Goal: Information Seeking & Learning: Learn about a topic

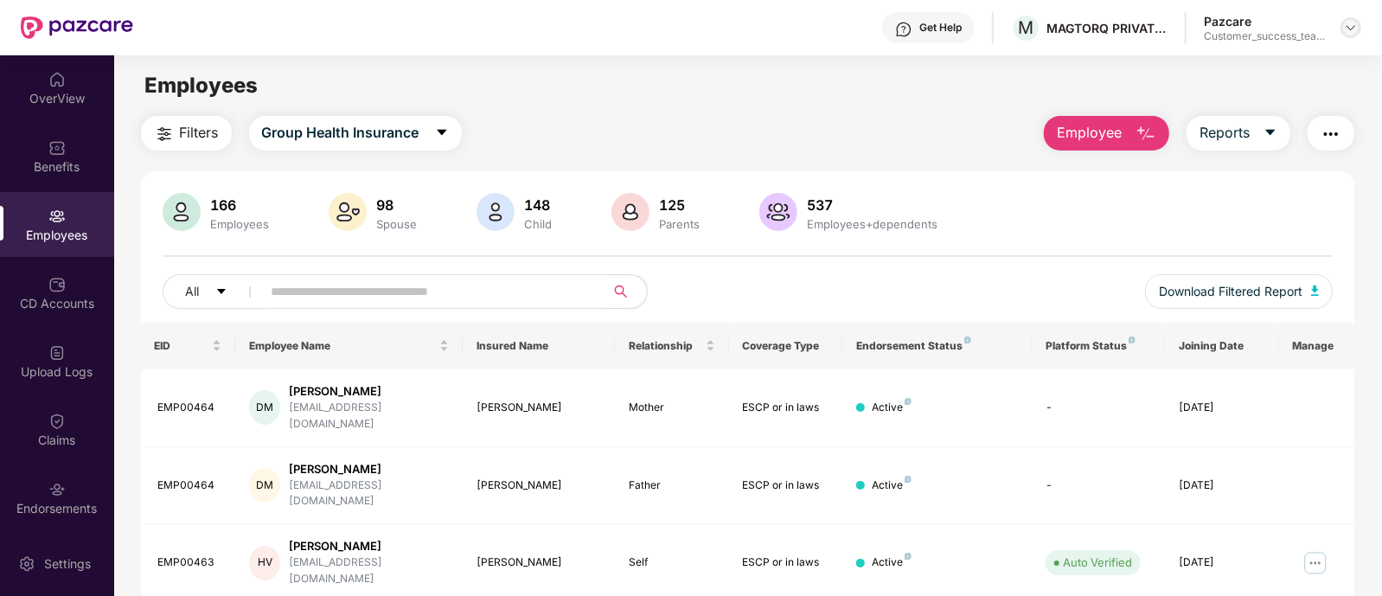
click at [1352, 36] on div at bounding box center [1350, 27] width 21 height 21
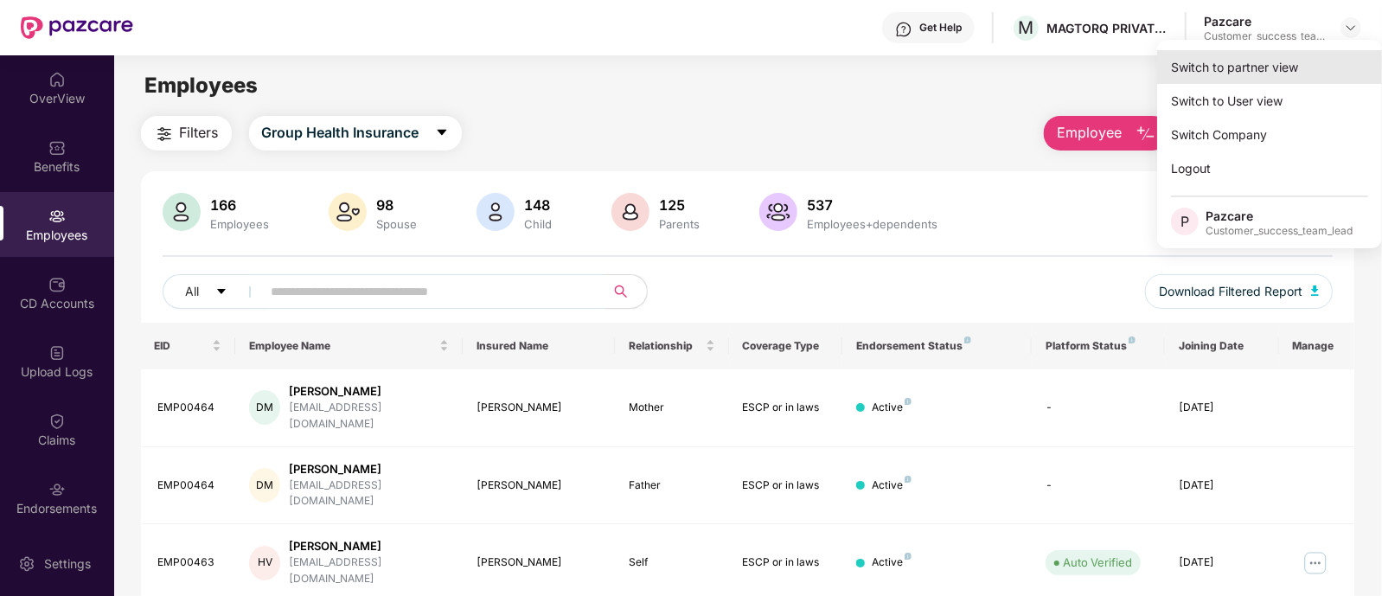
click at [1270, 61] on div "Switch to partner view" at bounding box center [1269, 67] width 225 height 34
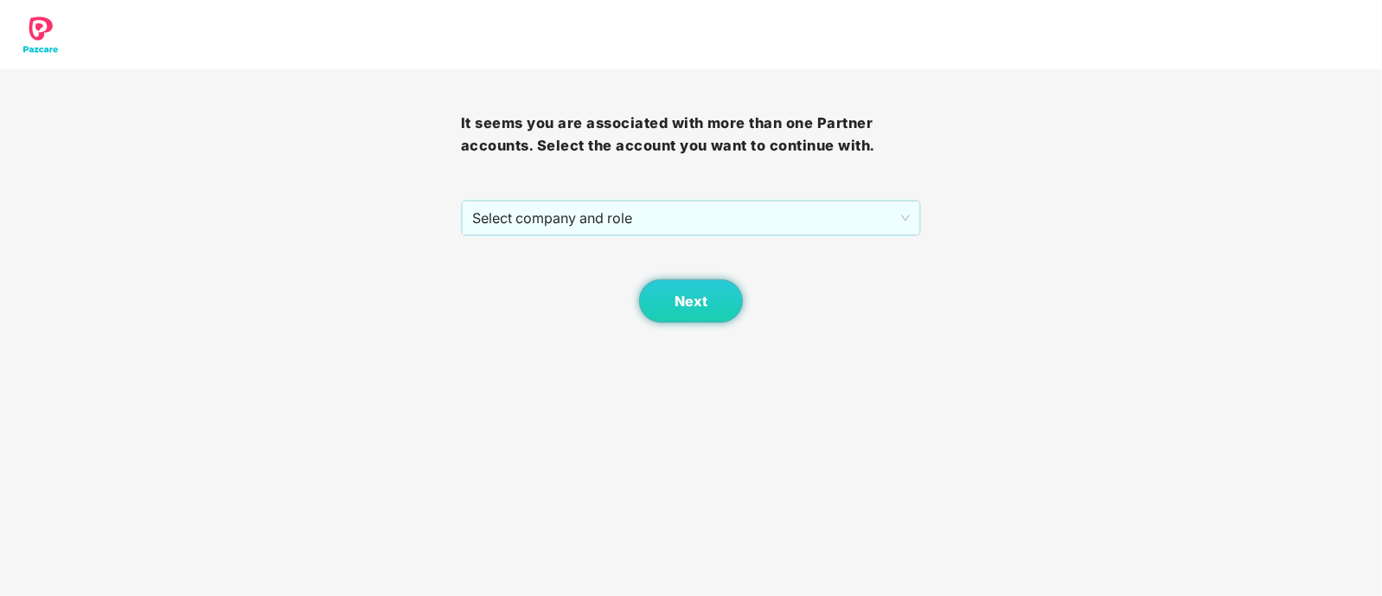
click at [607, 198] on div "It seems you are associated with more than one Partner accounts. Select the acc…" at bounding box center [691, 195] width 461 height 253
click at [584, 210] on span "Select company and role" at bounding box center [691, 217] width 438 height 33
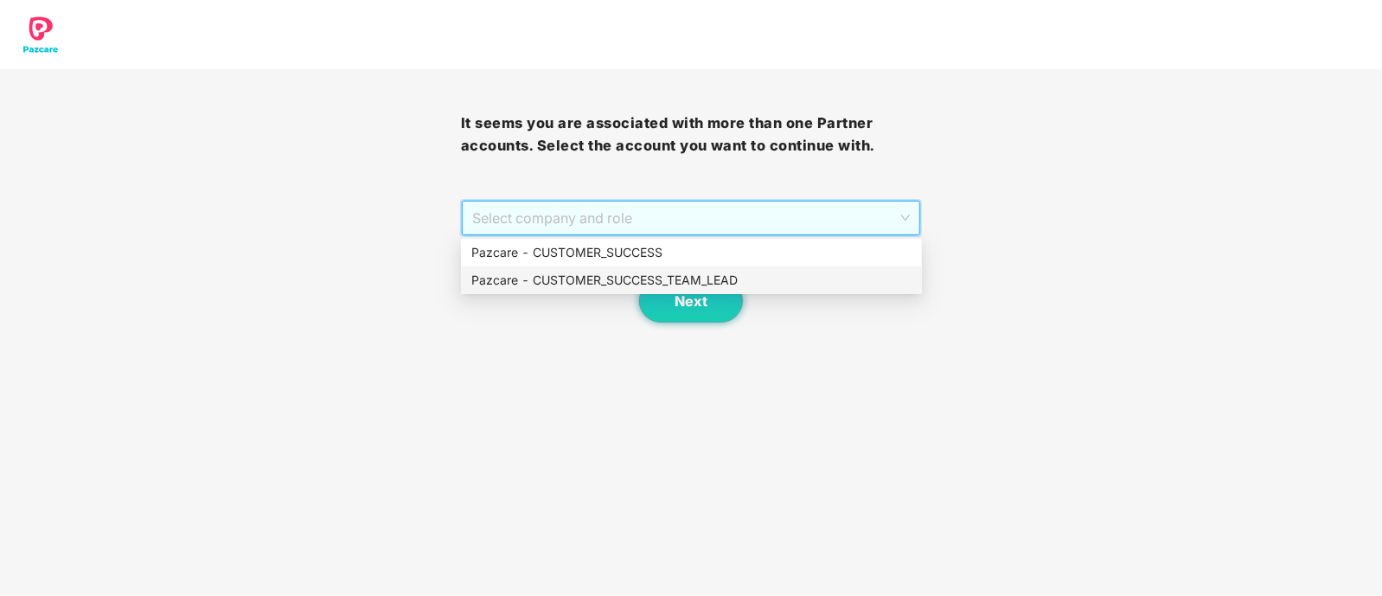
click at [618, 282] on div "Pazcare - CUSTOMER_SUCCESS_TEAM_LEAD" at bounding box center [691, 280] width 440 height 19
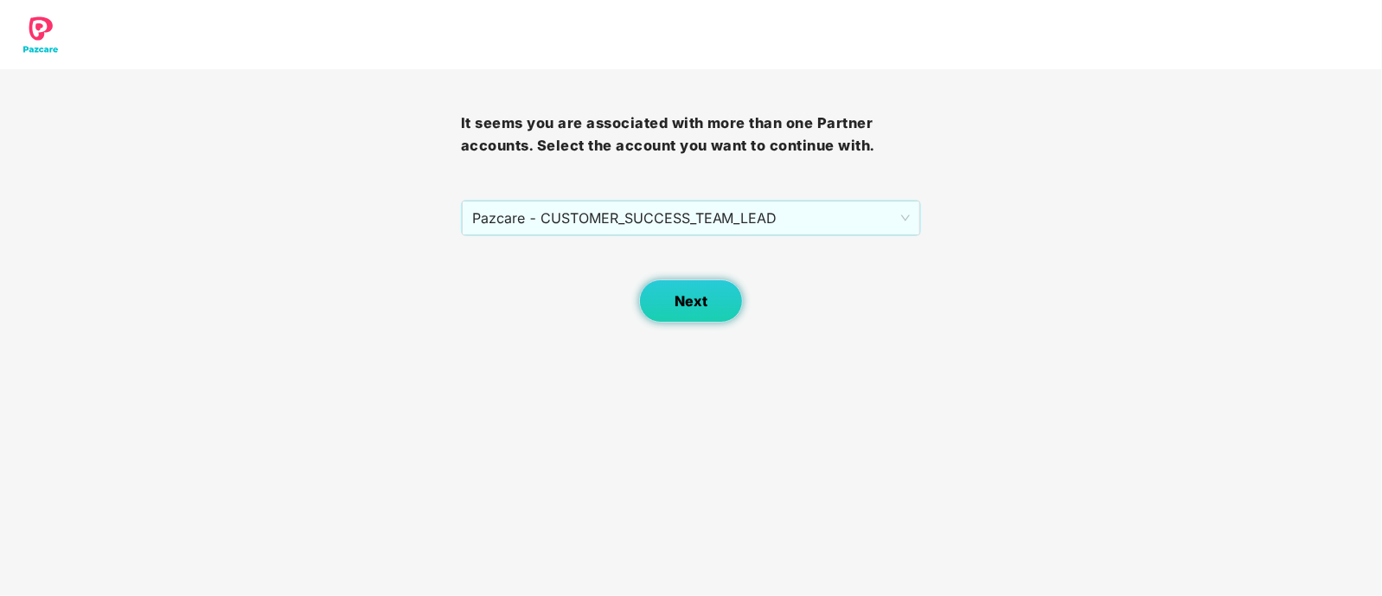
click at [679, 294] on span "Next" at bounding box center [690, 301] width 33 height 16
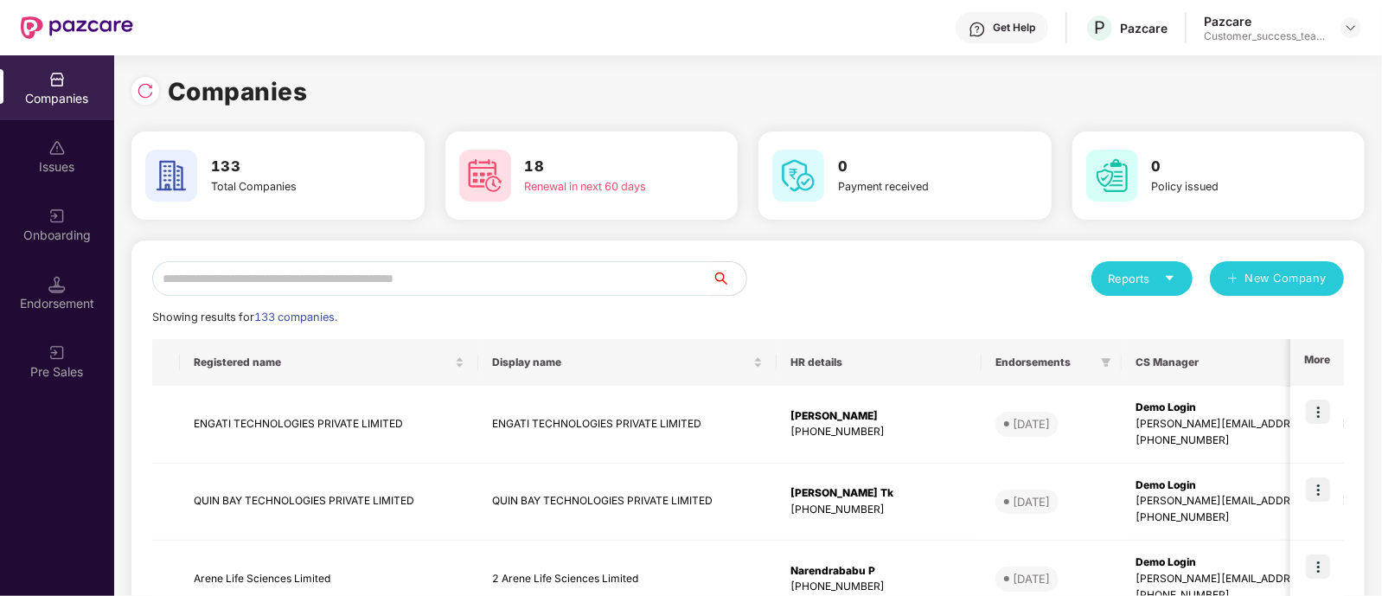
click at [536, 284] on input "text" at bounding box center [431, 278] width 559 height 35
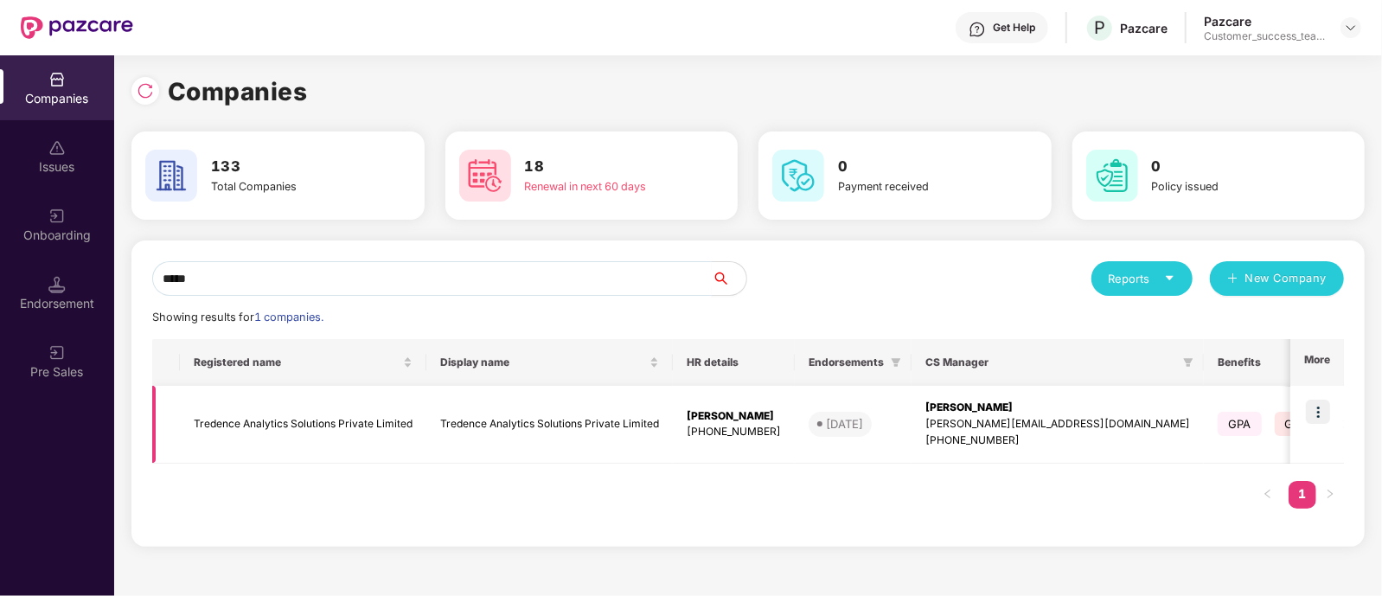
type input "*****"
click at [1321, 404] on img at bounding box center [1318, 411] width 24 height 24
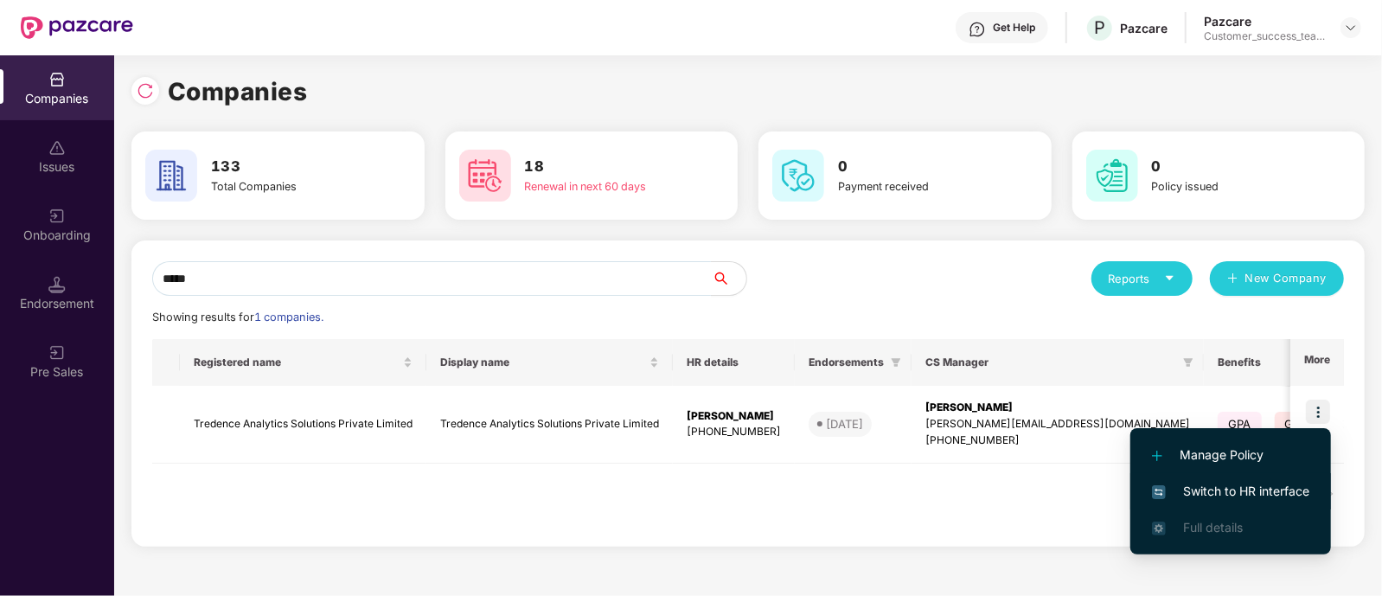
click at [1232, 494] on span "Switch to HR interface" at bounding box center [1230, 491] width 157 height 19
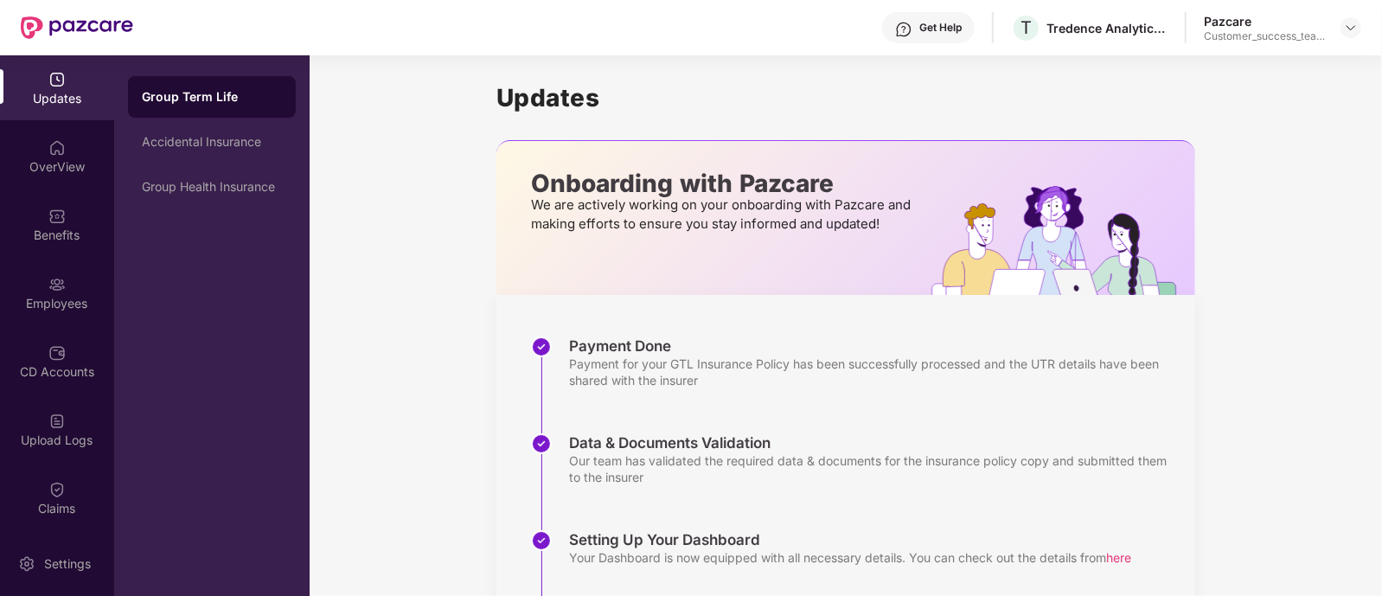
click at [51, 282] on img at bounding box center [56, 284] width 17 height 17
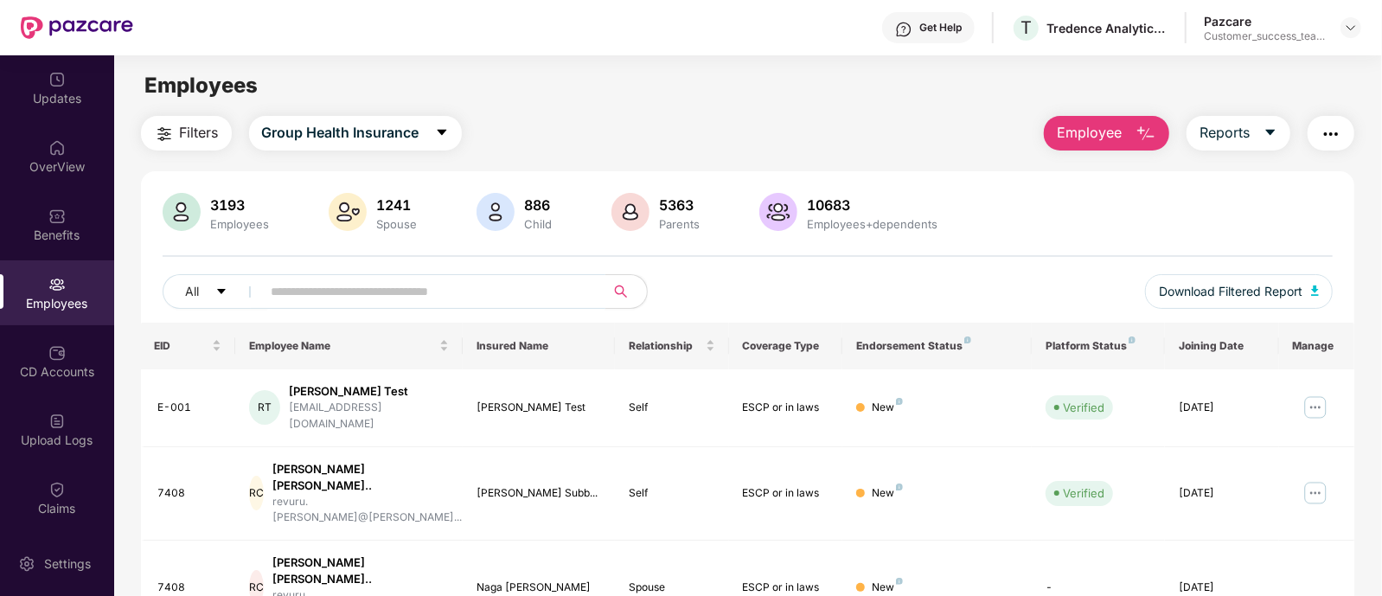
click at [406, 291] on input "text" at bounding box center [427, 291] width 310 height 26
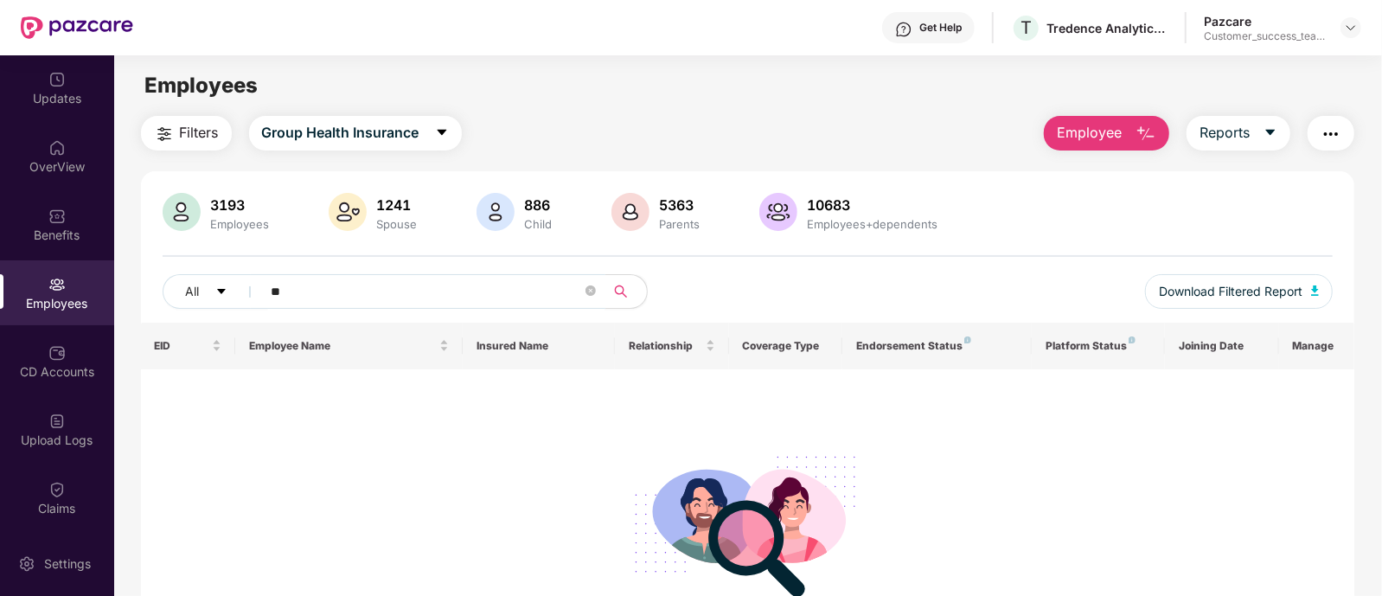
type input "*"
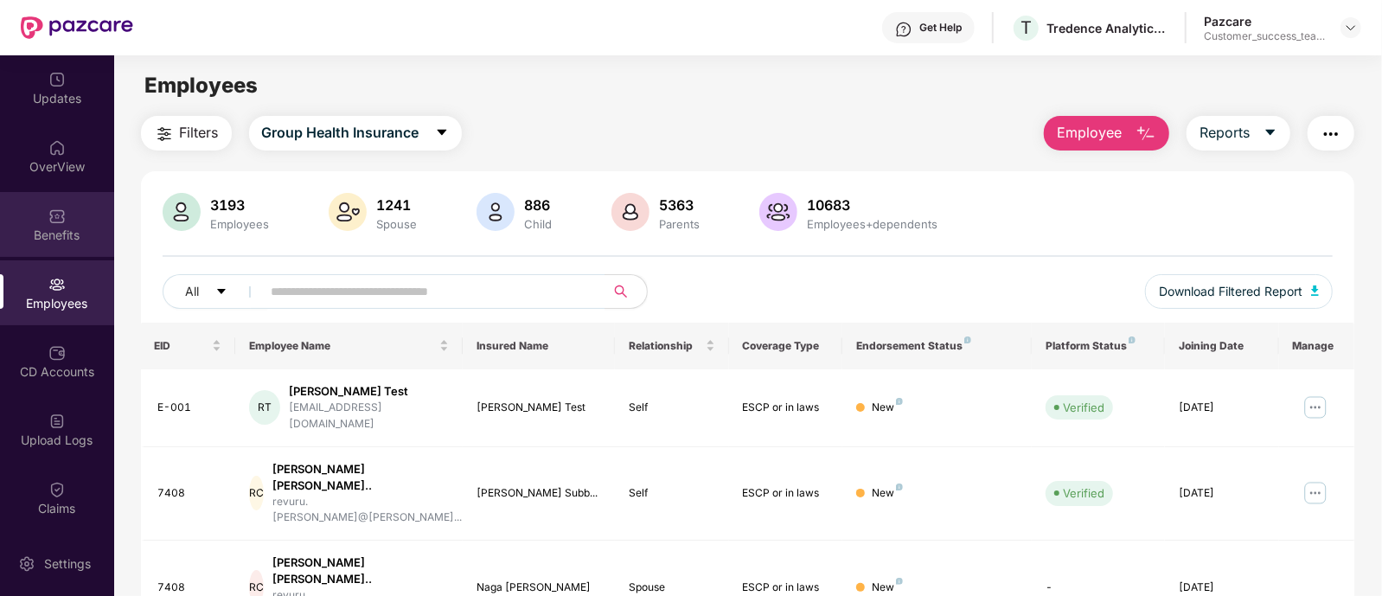
click at [59, 208] on img at bounding box center [56, 216] width 17 height 17
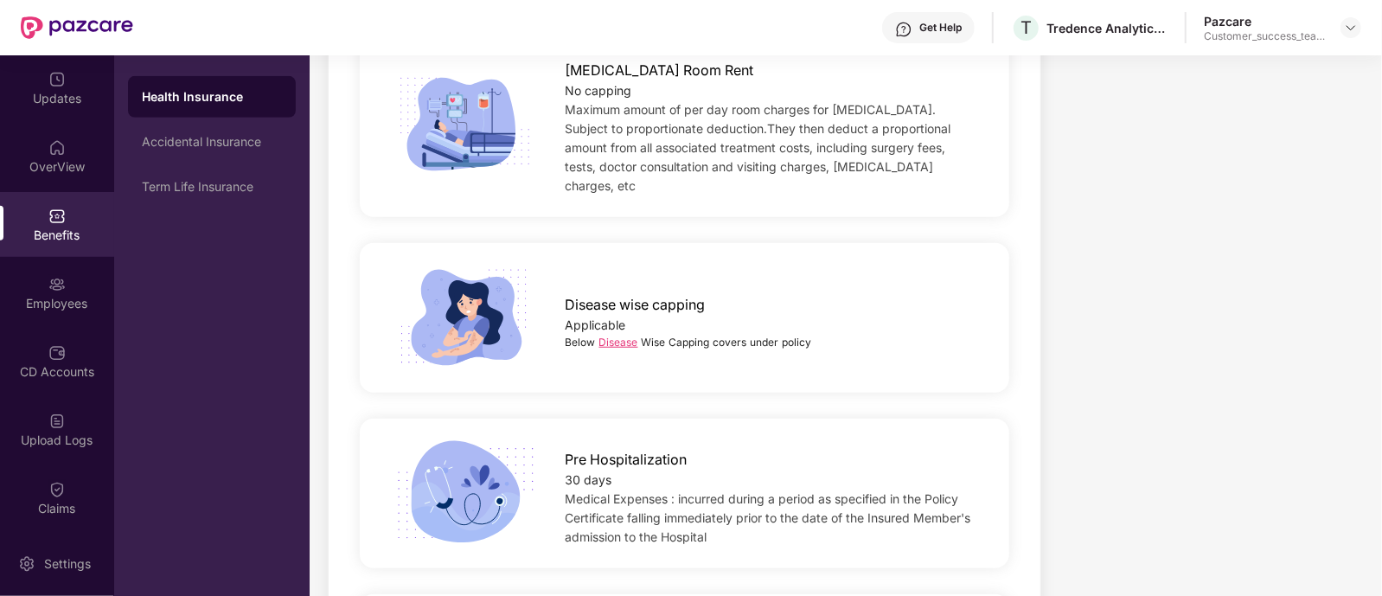
scroll to position [762, 0]
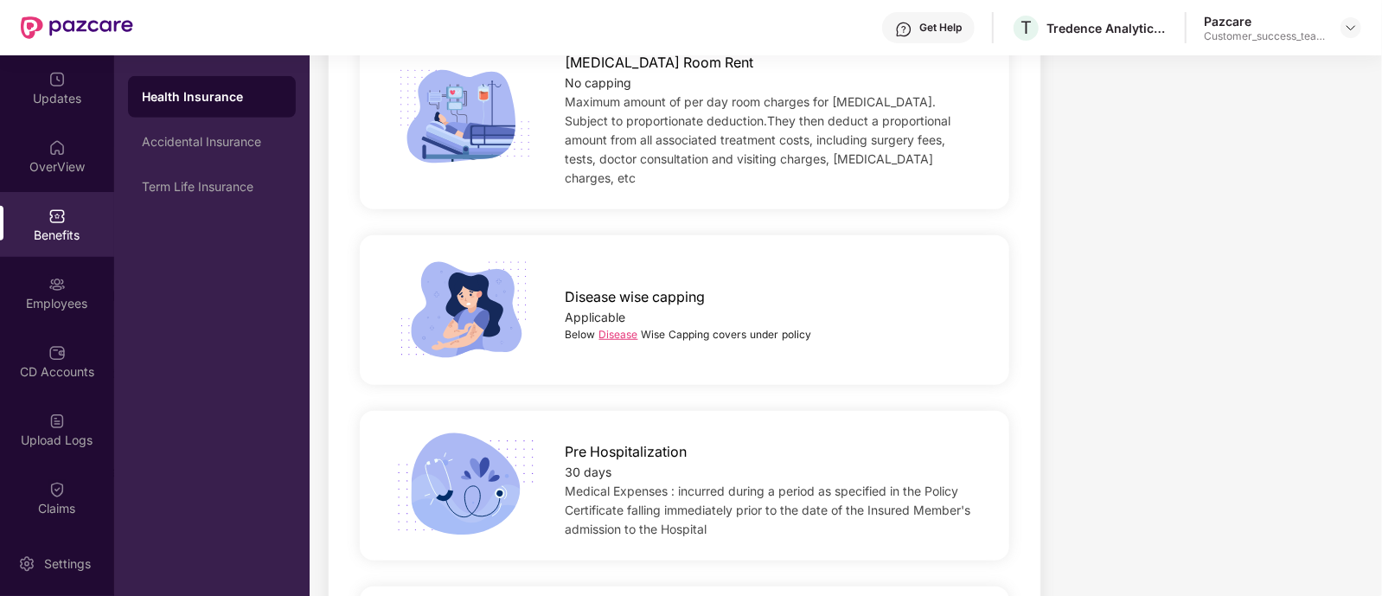
click at [604, 328] on link "Disease" at bounding box center [618, 334] width 39 height 13
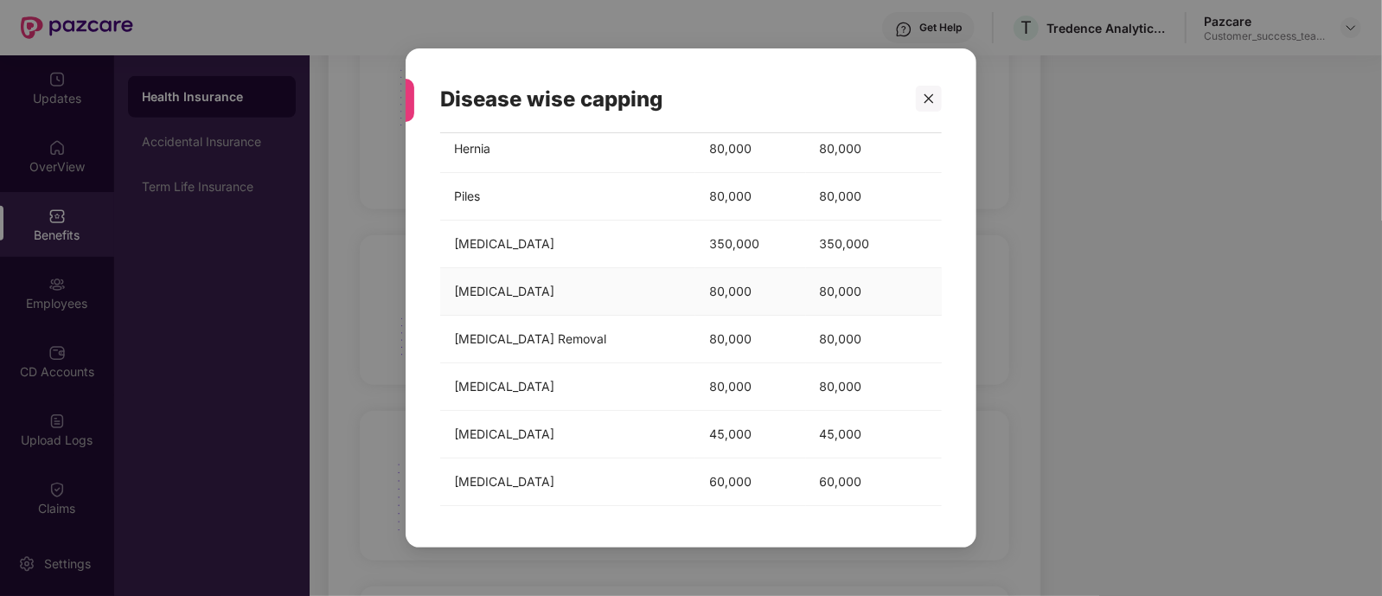
scroll to position [0, 0]
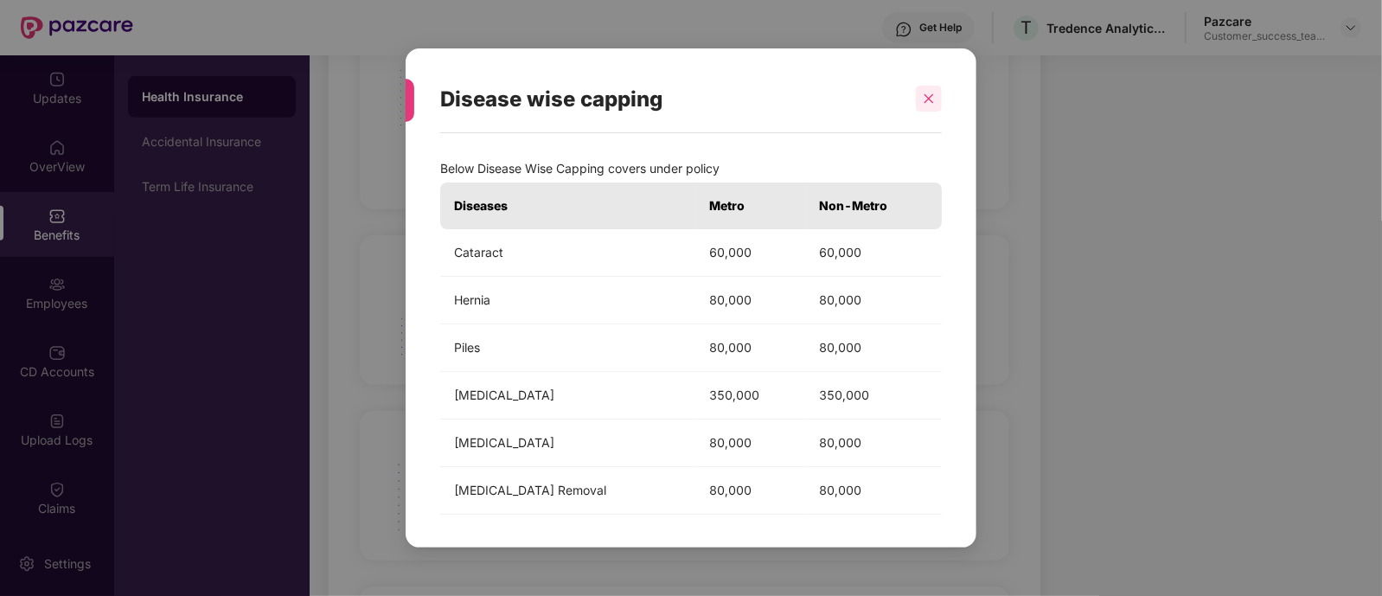
click at [929, 101] on icon "close" at bounding box center [929, 99] width 12 height 12
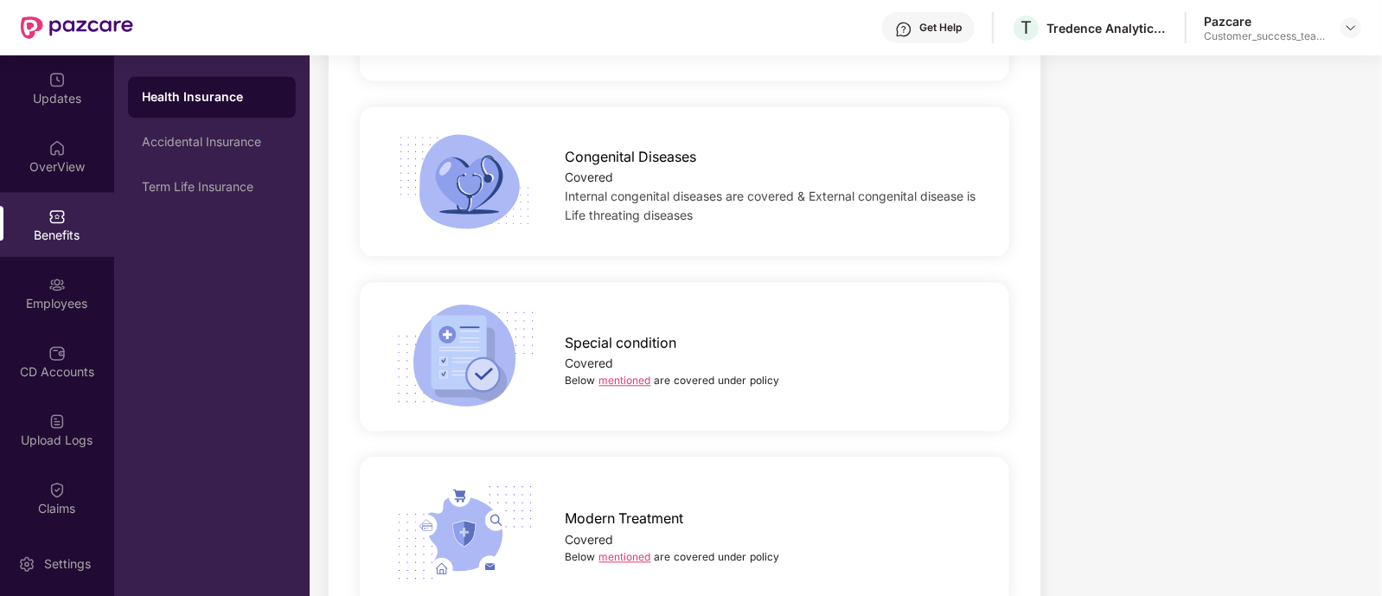
scroll to position [2539, 0]
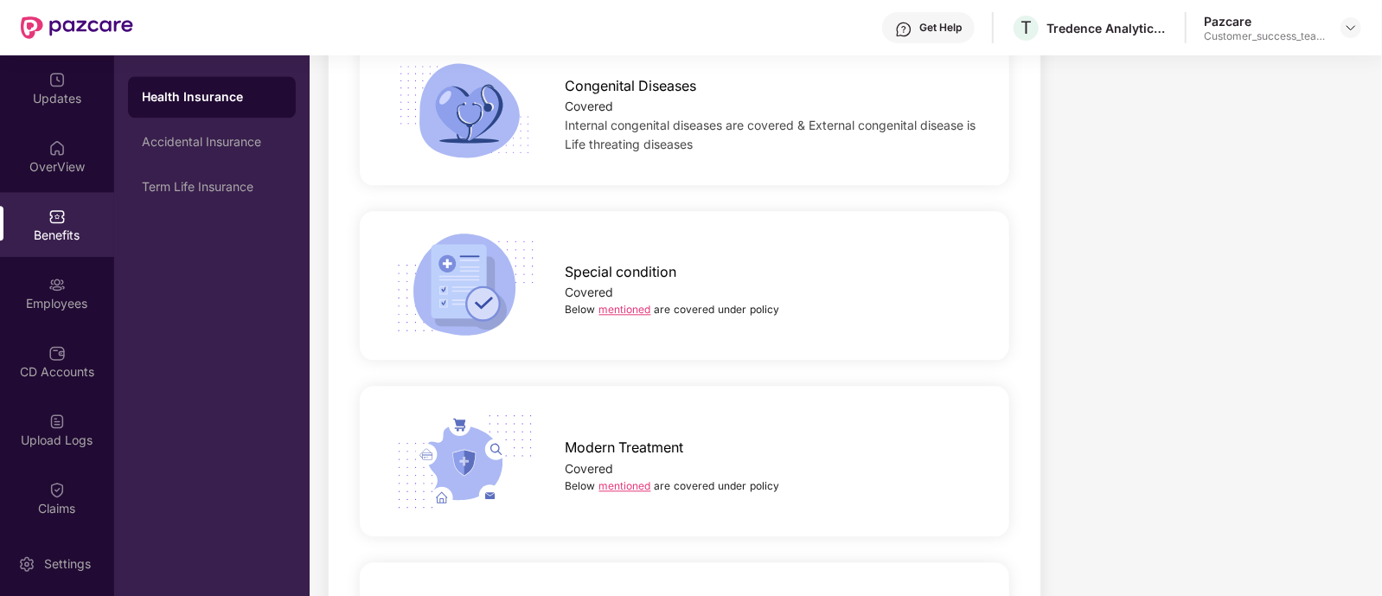
click at [632, 303] on link "mentioned" at bounding box center [625, 309] width 52 height 13
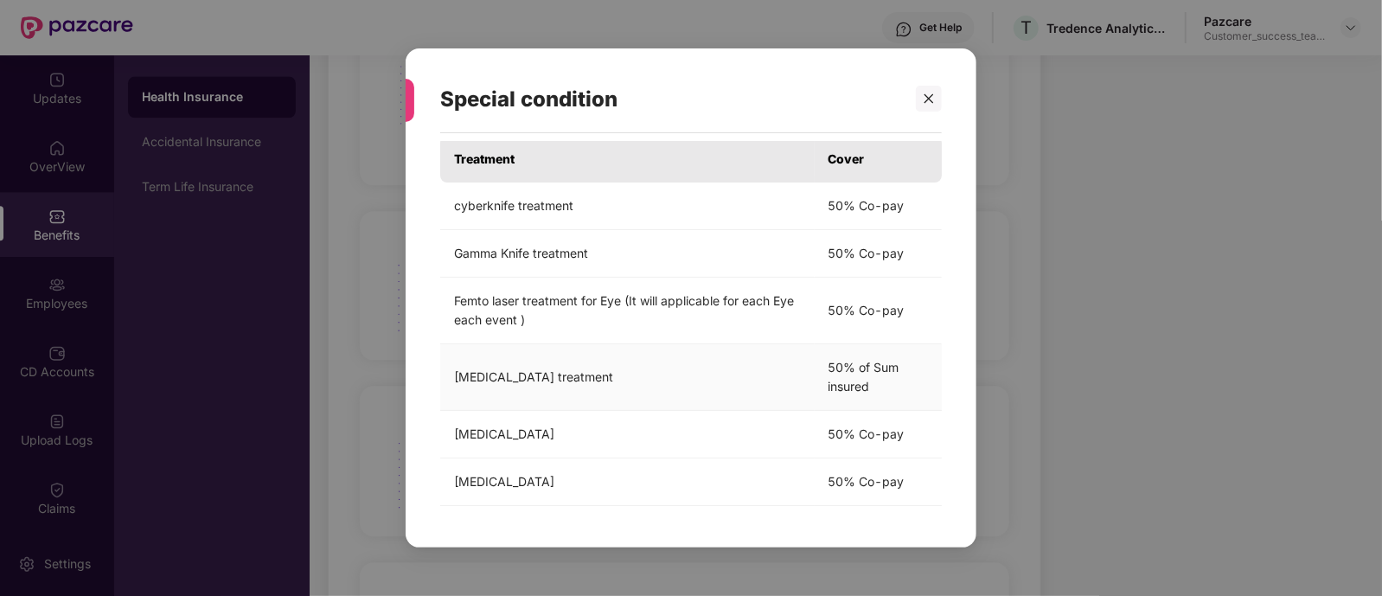
scroll to position [0, 0]
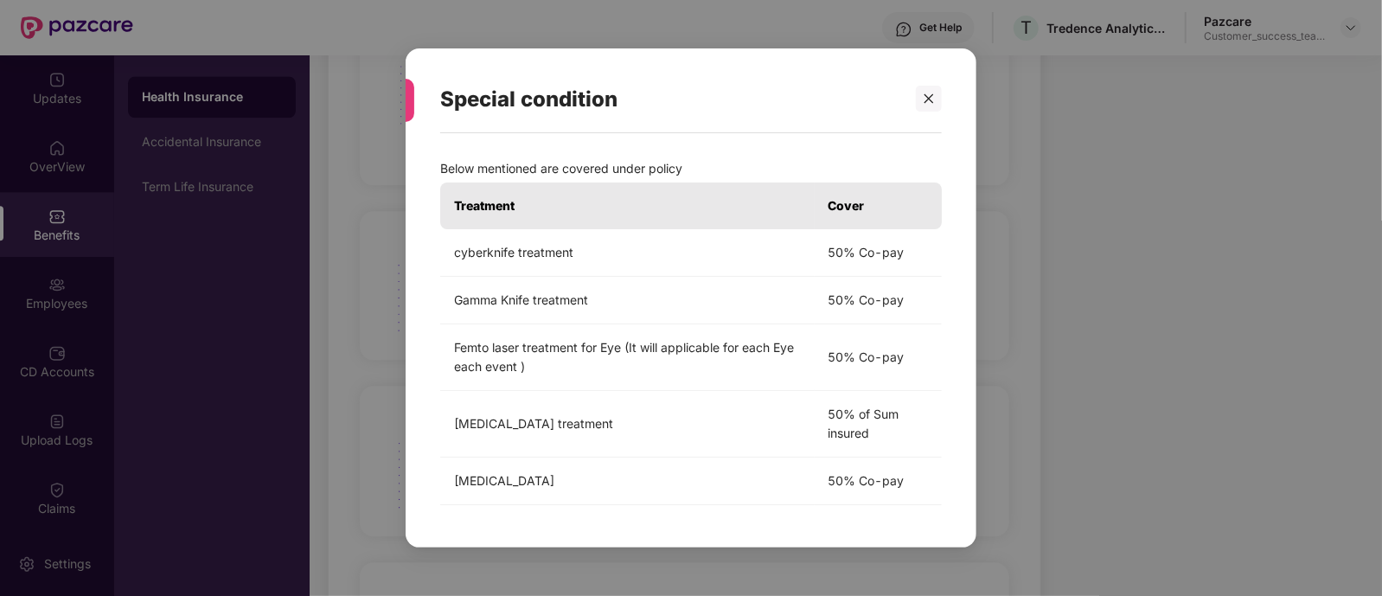
click at [1105, 346] on div "Special condition Below mentioned are covered under policy Treatment Cover cybe…" at bounding box center [691, 298] width 1382 height 596
click at [1107, 293] on div "Special condition Below mentioned are covered under policy Treatment Cover cybe…" at bounding box center [691, 298] width 1382 height 596
click at [934, 99] on icon "close" at bounding box center [929, 99] width 12 height 12
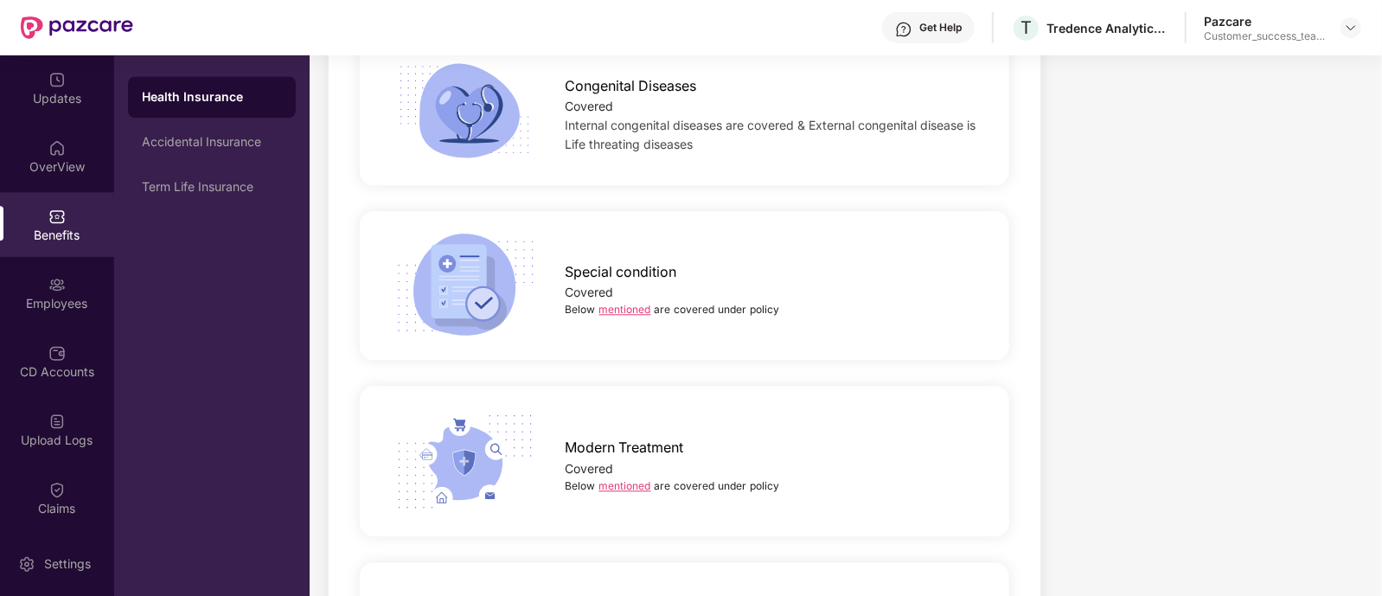
scroll to position [2777, 0]
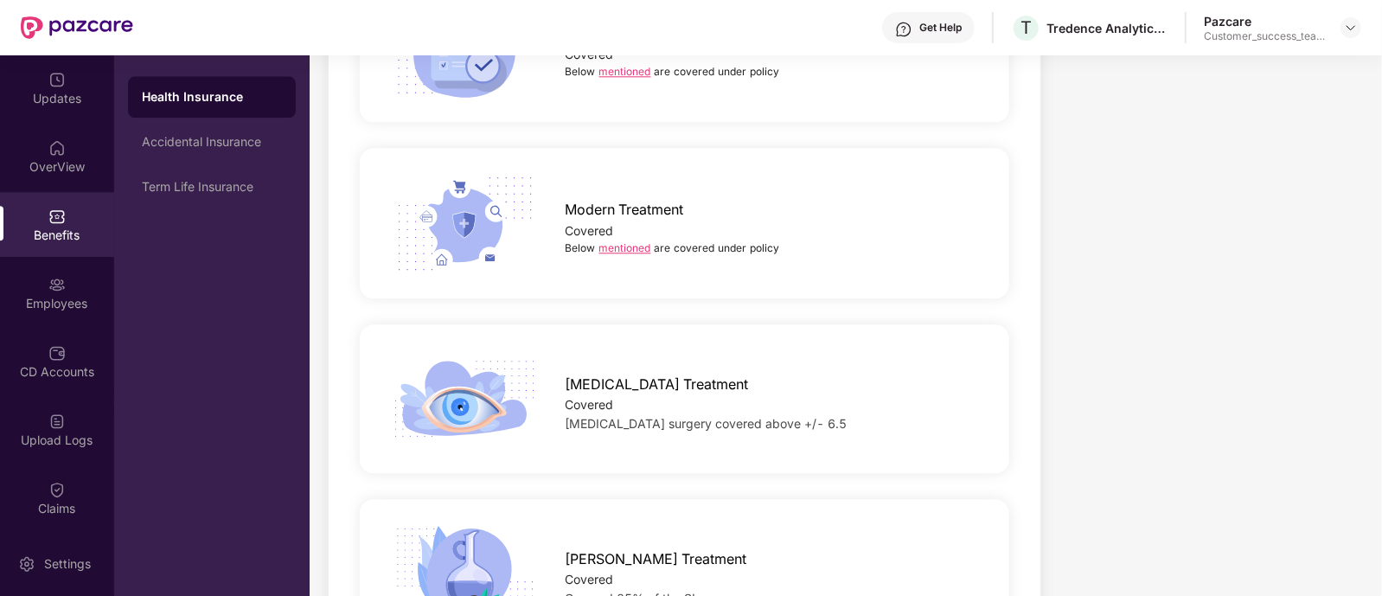
click at [619, 241] on link "mentioned" at bounding box center [625, 247] width 52 height 13
